Goal: Information Seeking & Learning: Learn about a topic

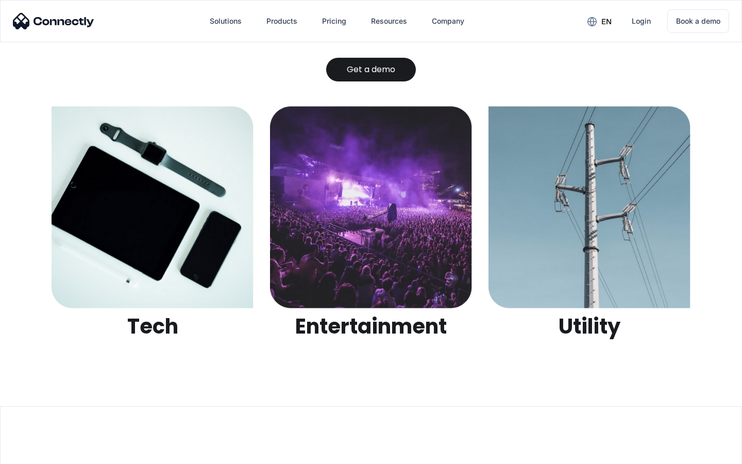
scroll to position [3253, 0]
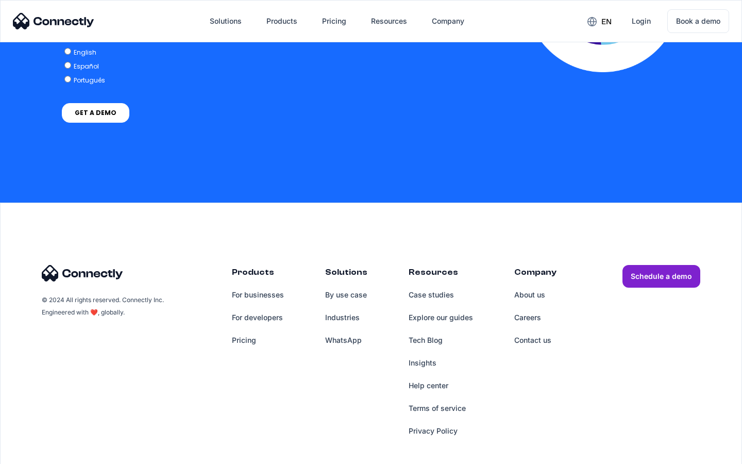
scroll to position [2264, 0]
